Goal: Transaction & Acquisition: Purchase product/service

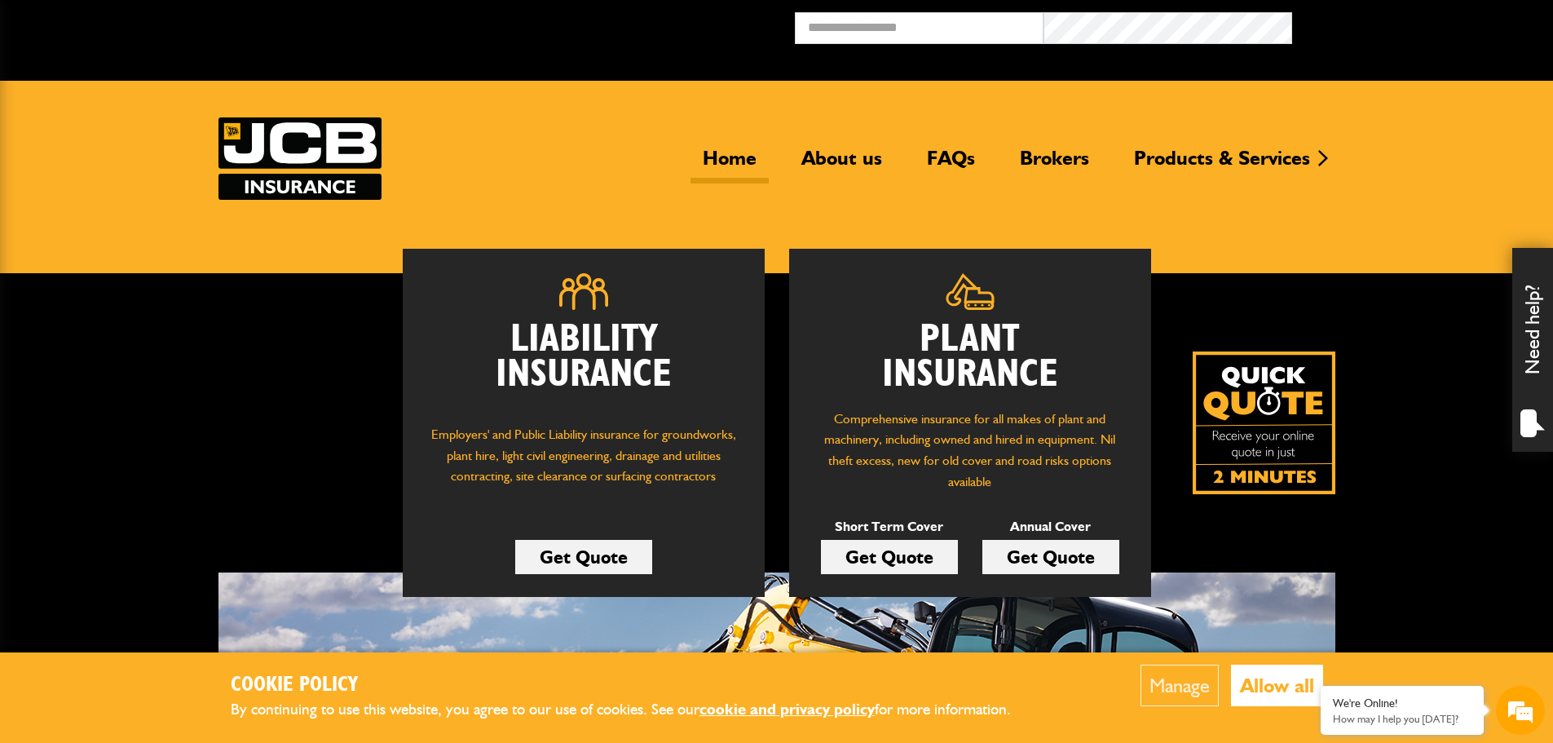
click at [1308, 695] on button "Allow all" at bounding box center [1277, 686] width 92 height 42
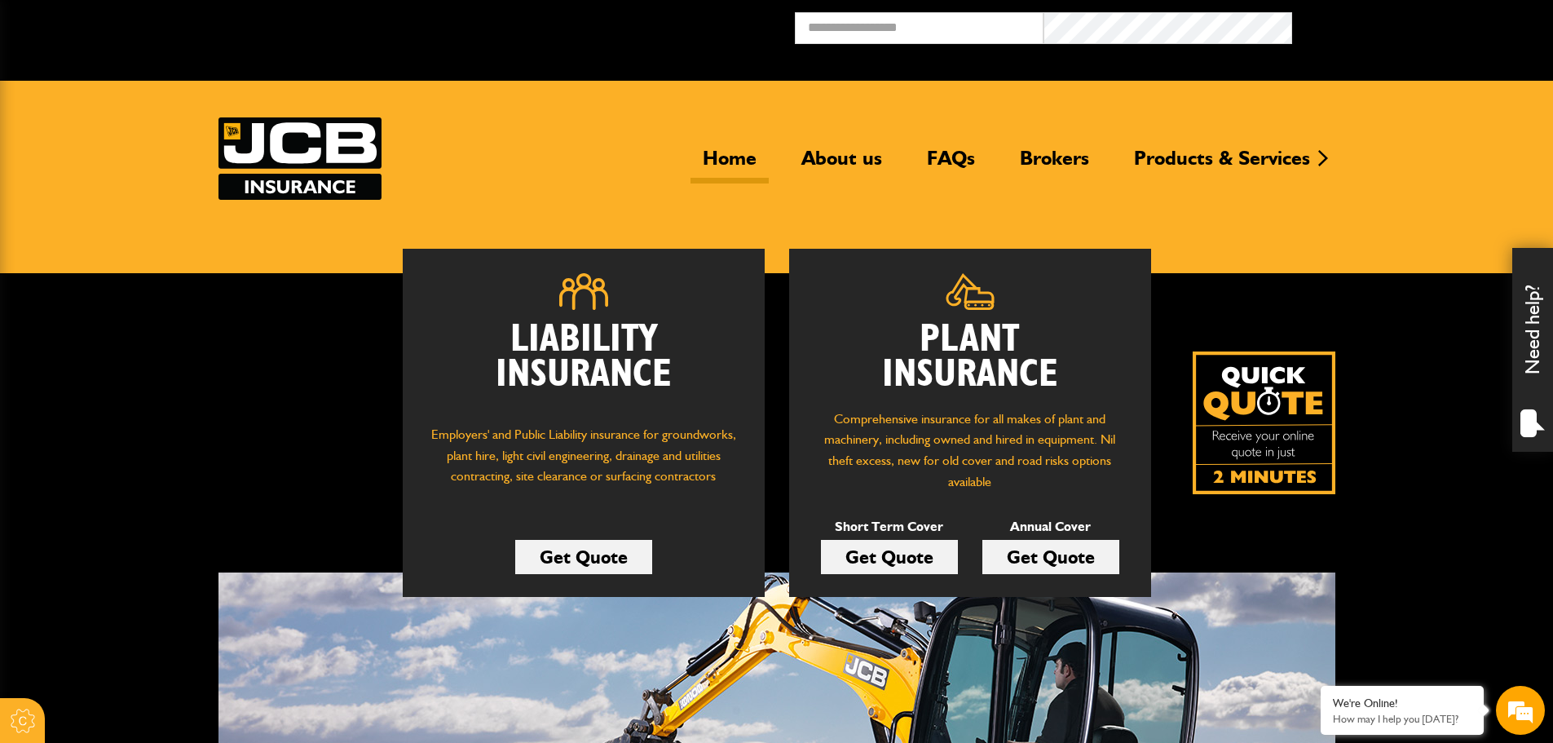
click at [941, 553] on link "Get Quote" at bounding box center [889, 557] width 137 height 34
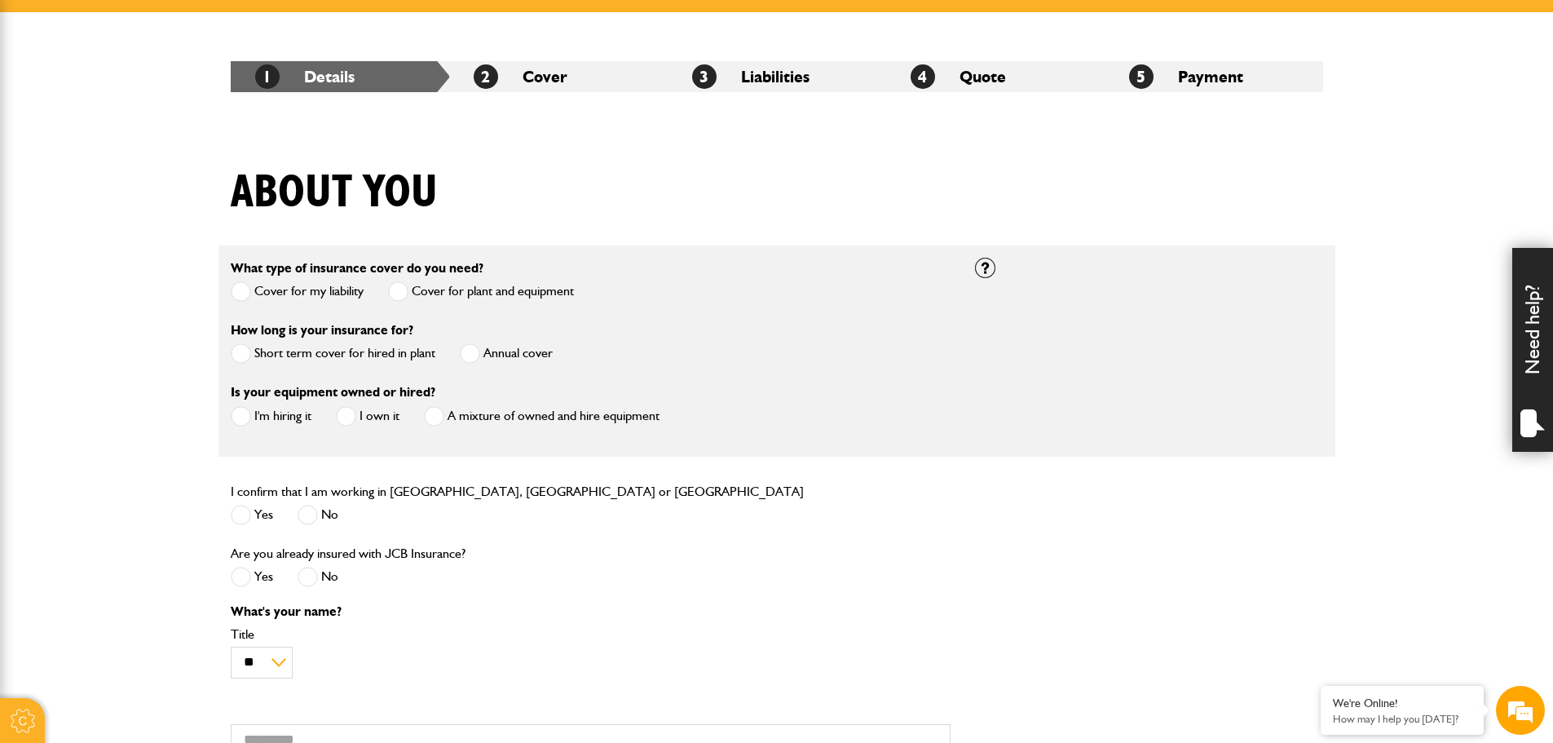
scroll to position [263, 0]
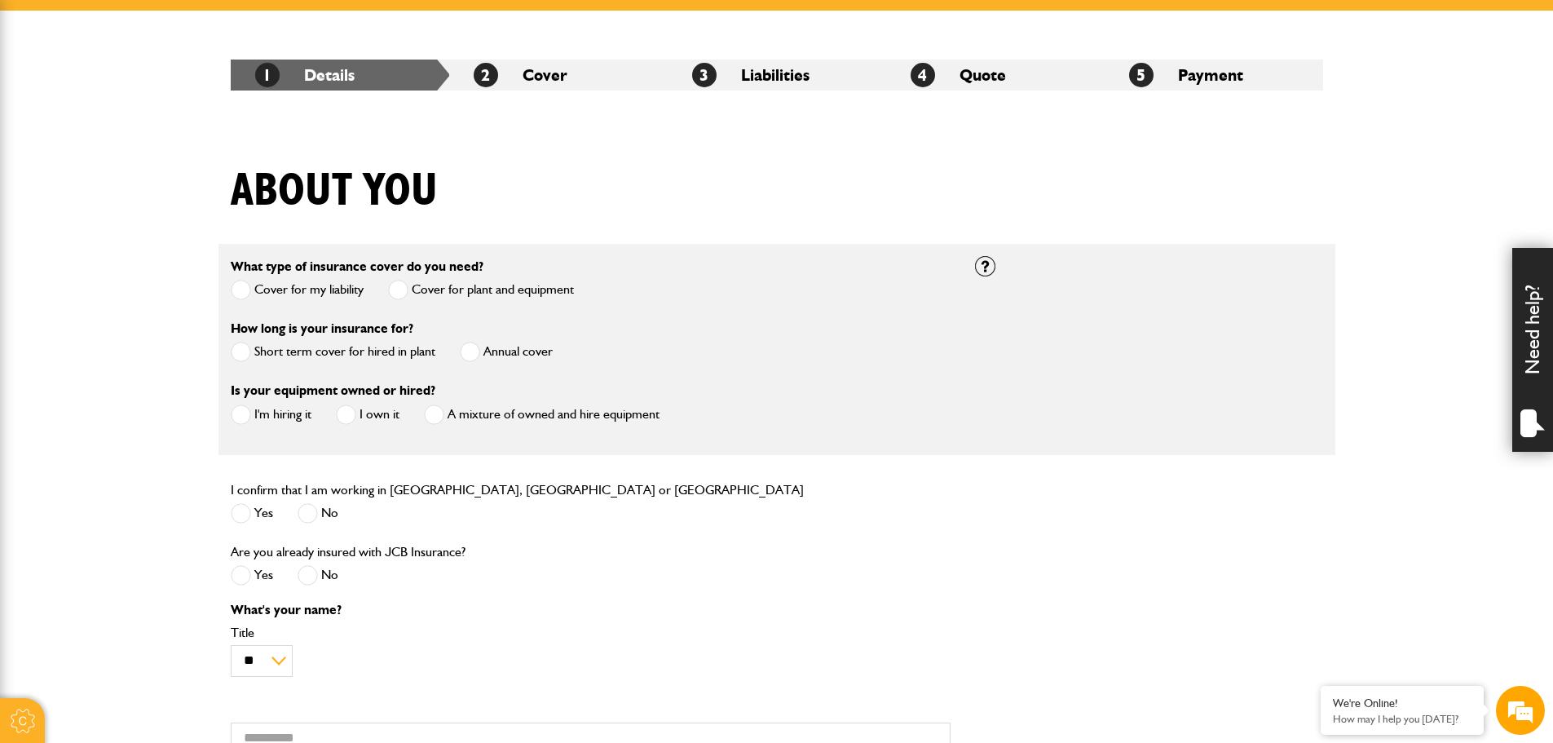
click at [250, 356] on span at bounding box center [241, 352] width 20 height 20
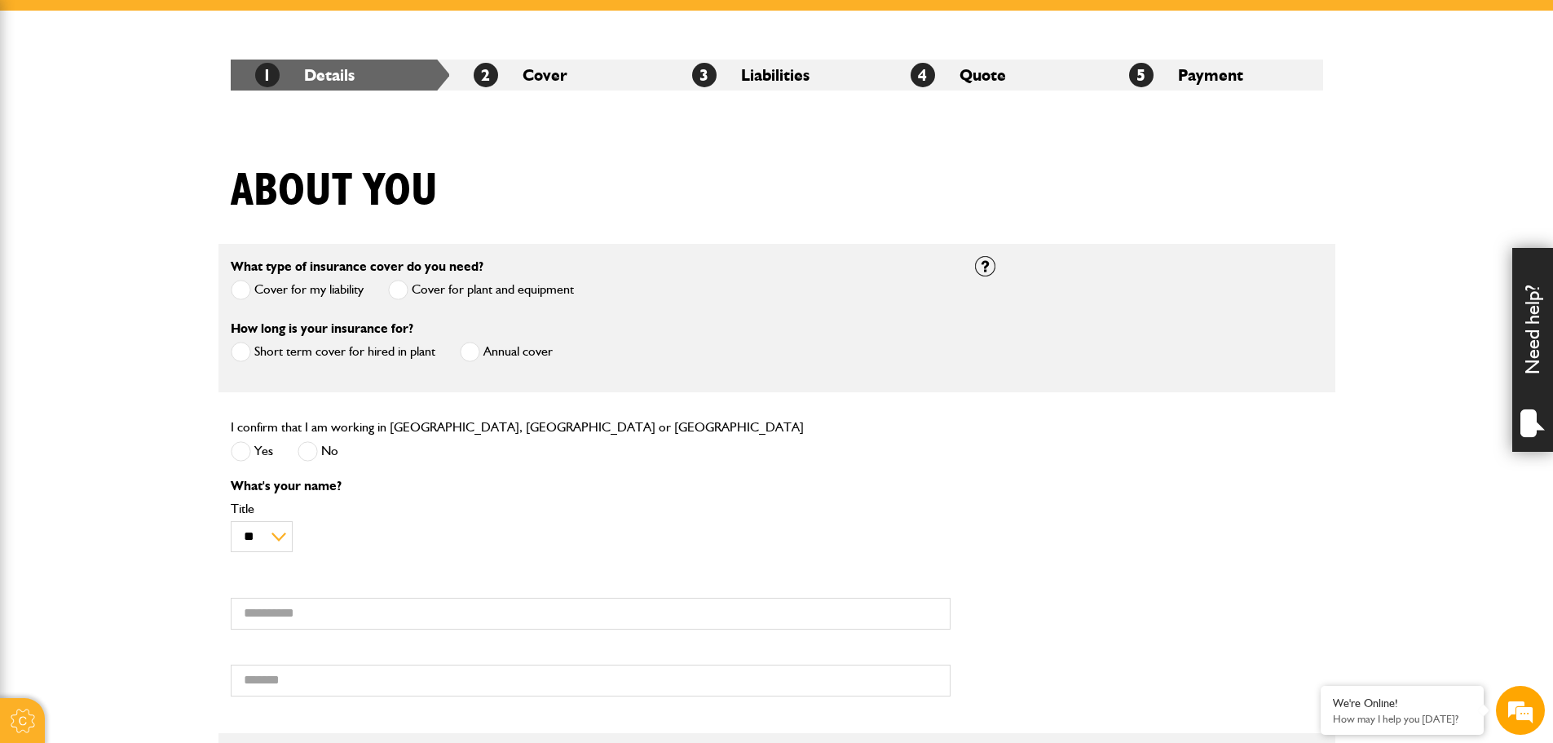
click at [249, 449] on span at bounding box center [241, 451] width 20 height 20
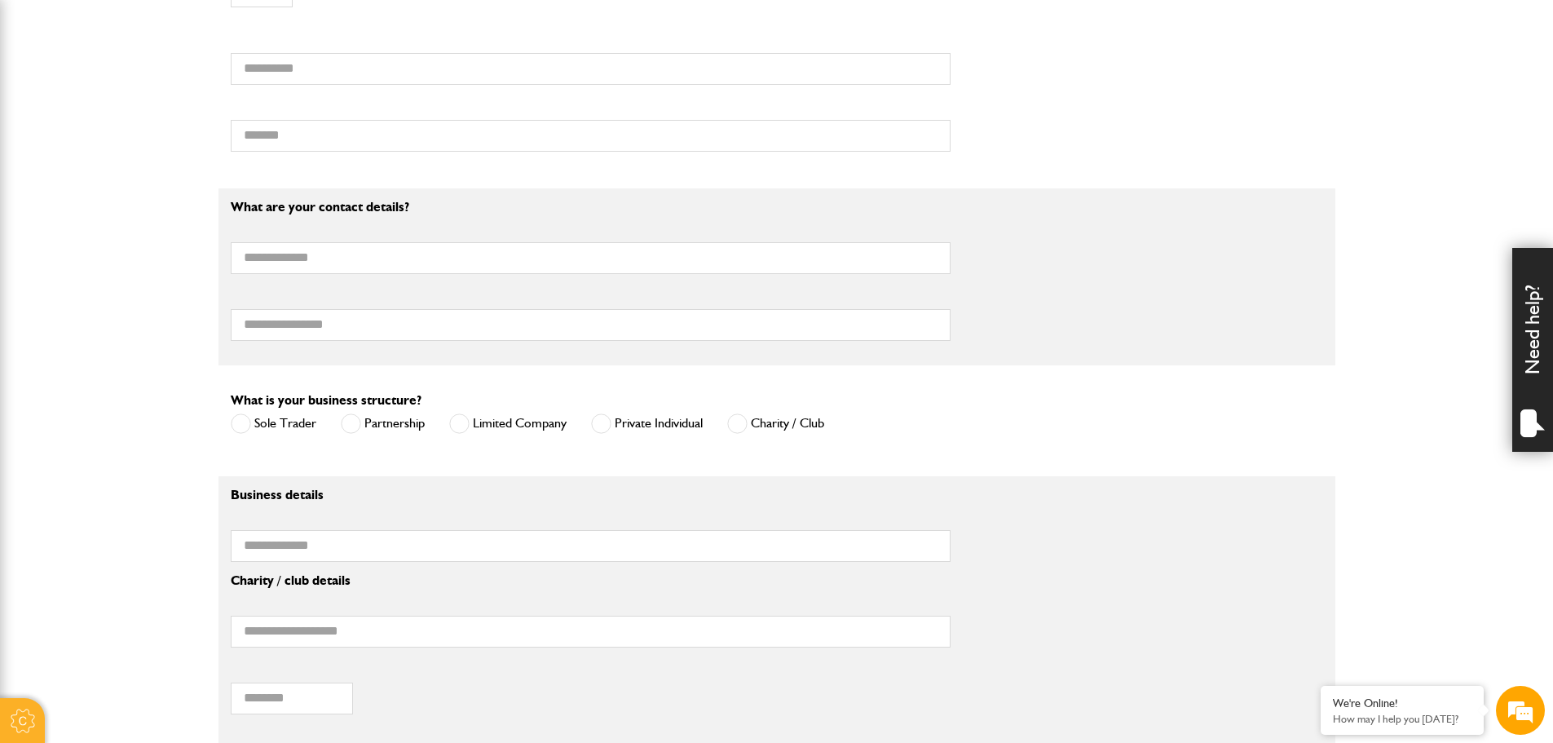
scroll to position [810, 0]
click at [470, 420] on label "Limited Company" at bounding box center [507, 420] width 117 height 20
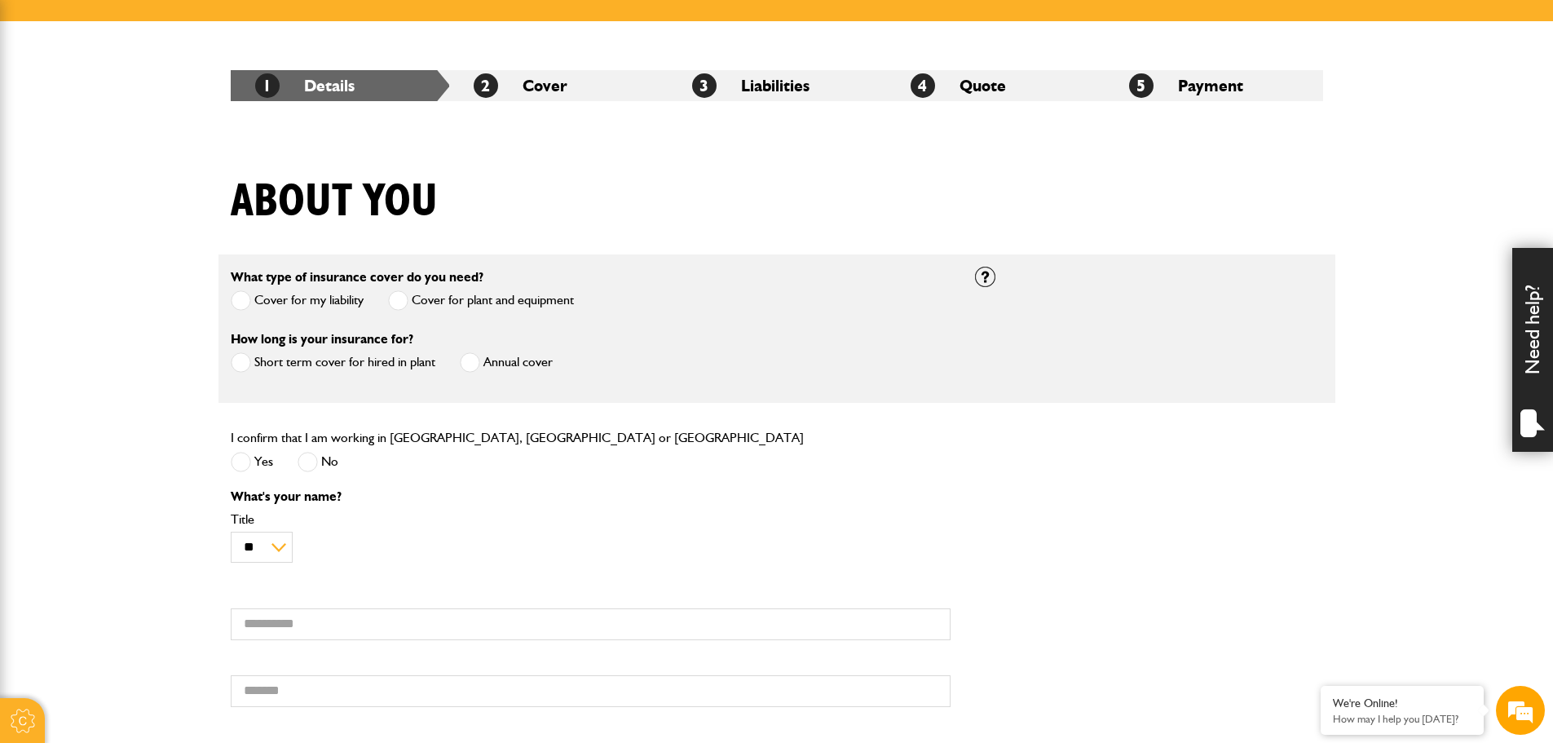
scroll to position [0, 0]
